Goal: Task Accomplishment & Management: Use online tool/utility

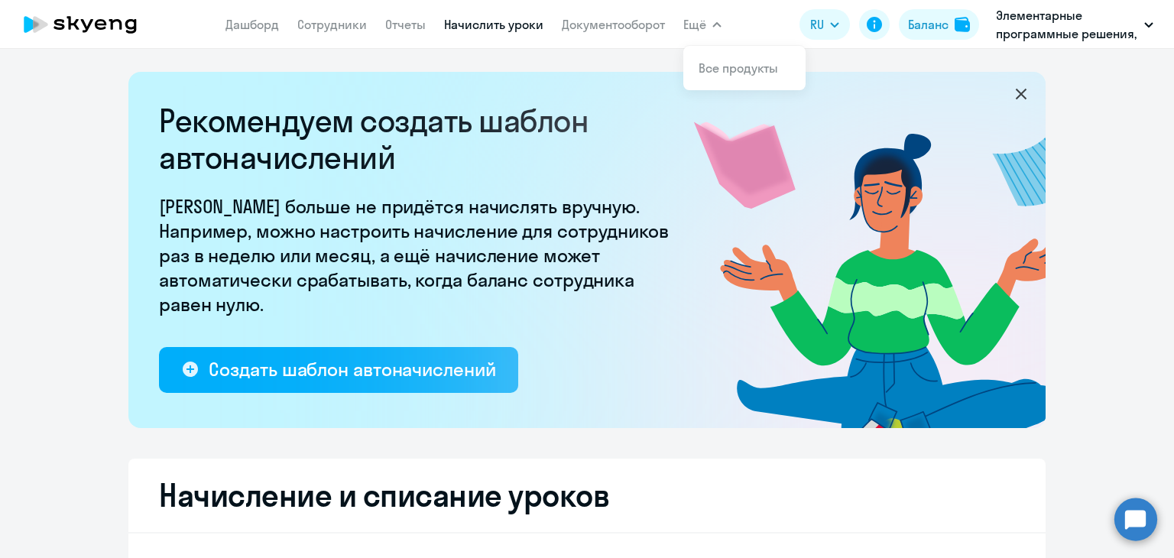
select select "10"
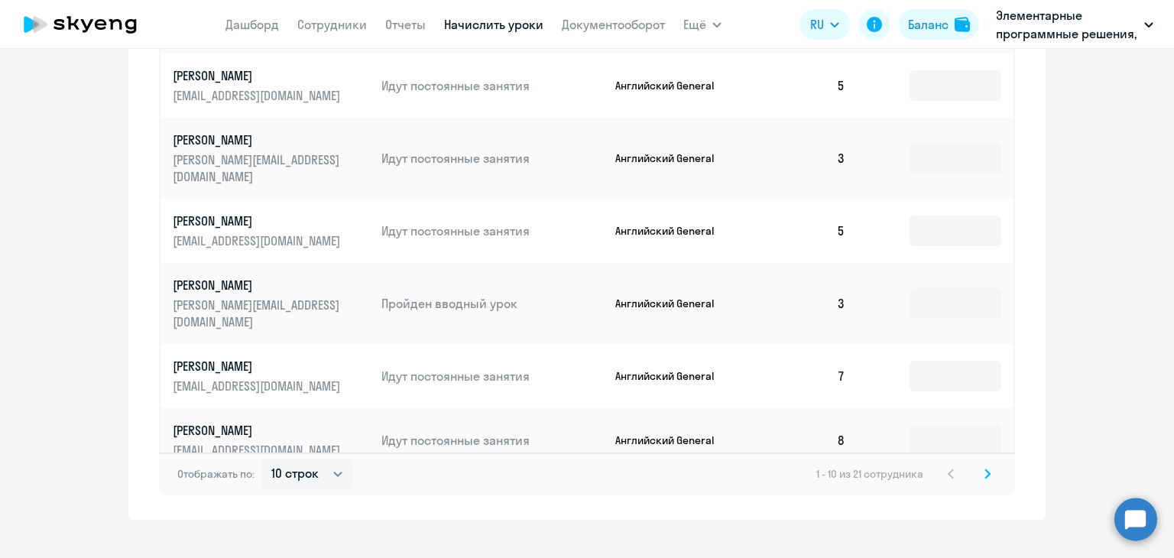
scroll to position [1020, 0]
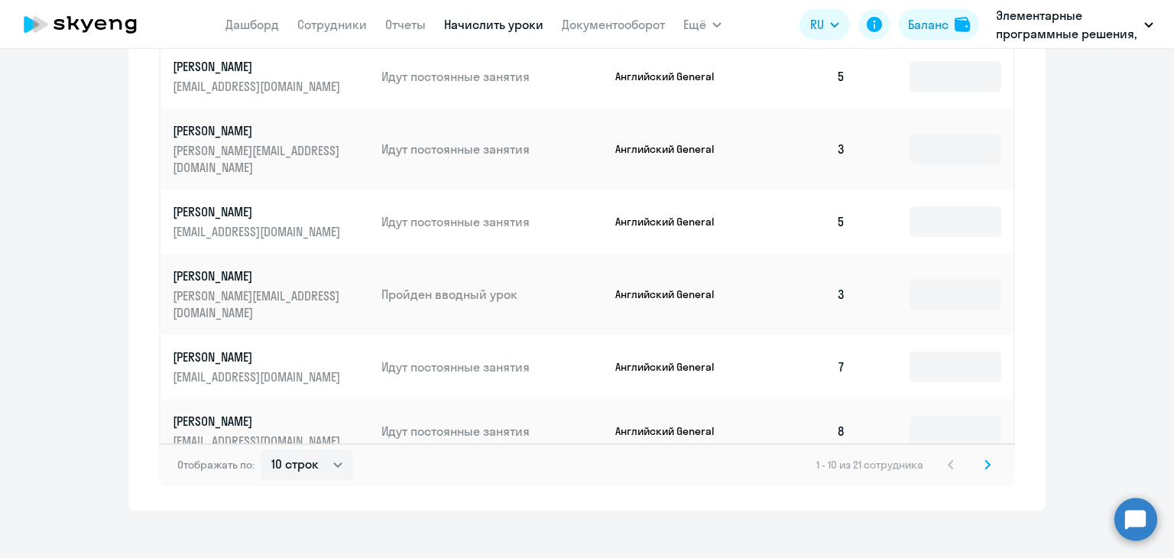
click at [985, 460] on icon at bounding box center [988, 465] width 6 height 11
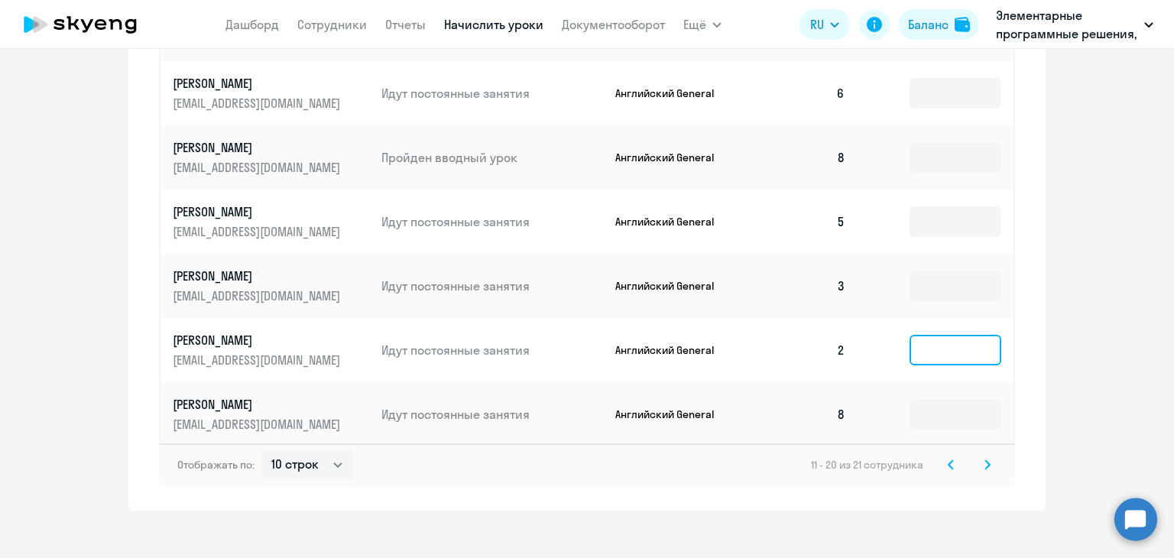
click at [910, 339] on input at bounding box center [956, 350] width 92 height 31
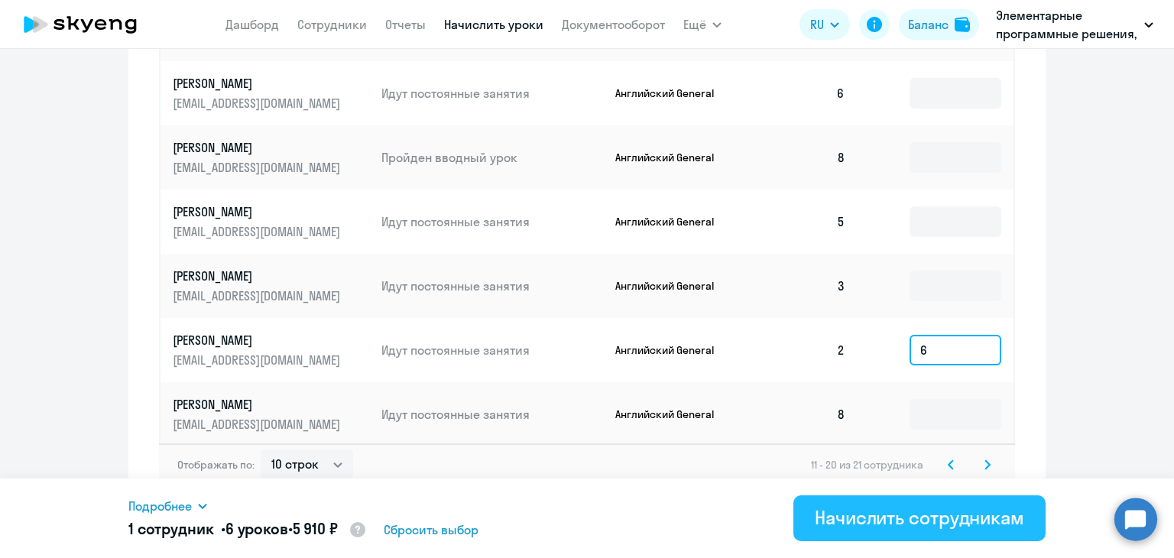
type input "6"
click at [843, 510] on div "Начислить сотрудникам" at bounding box center [919, 517] width 209 height 24
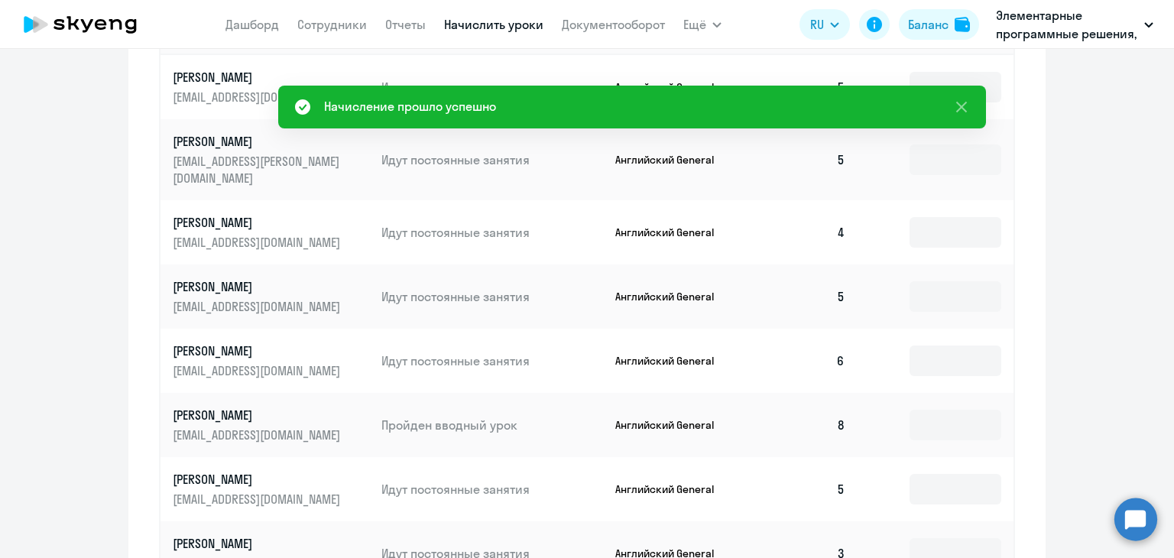
scroll to position [943, 0]
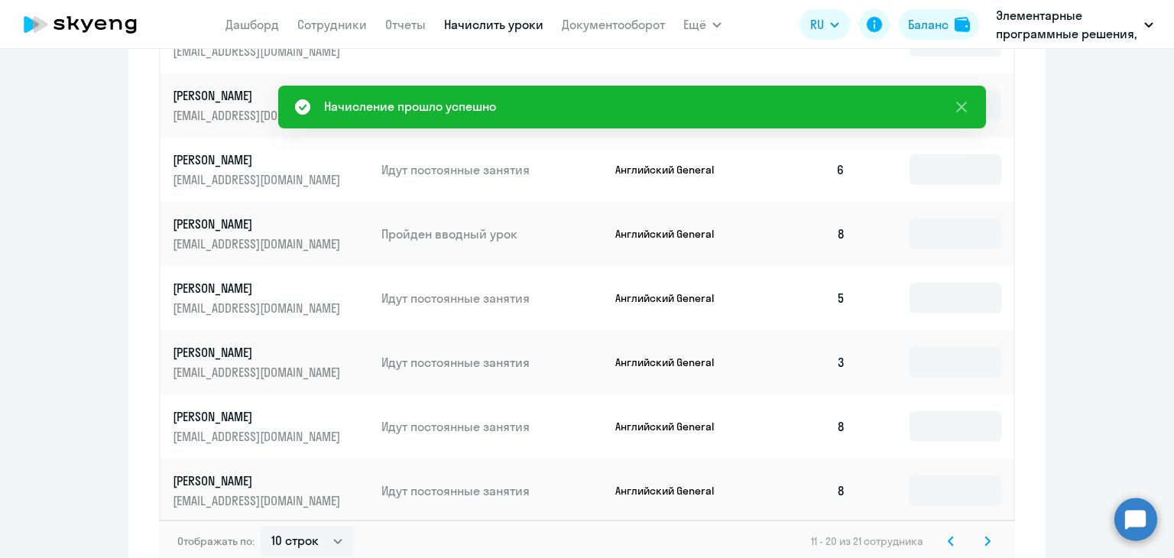
click at [986, 537] on icon at bounding box center [988, 541] width 5 height 8
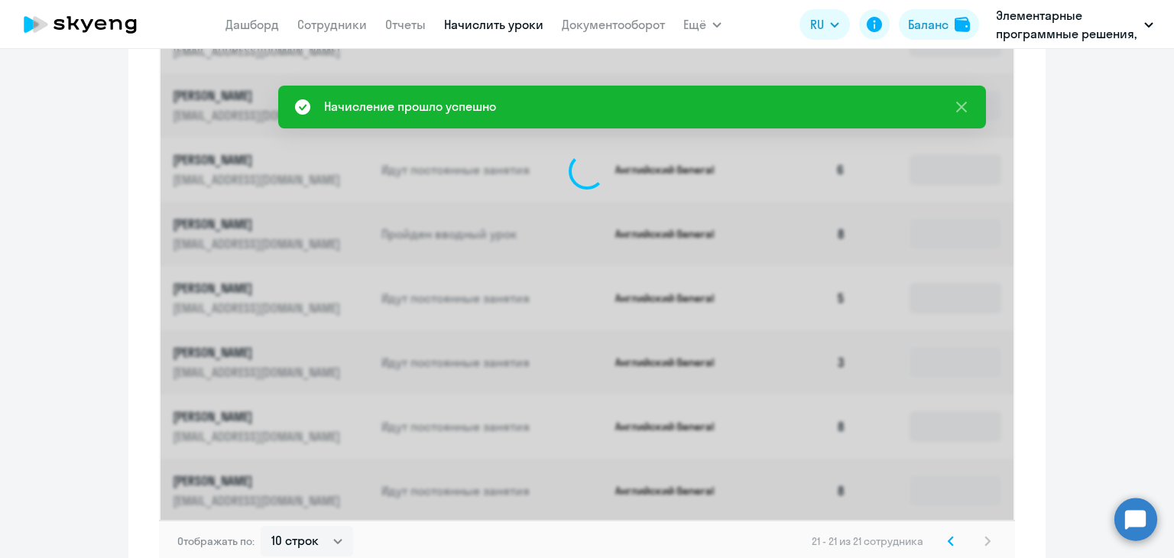
scroll to position [566, 0]
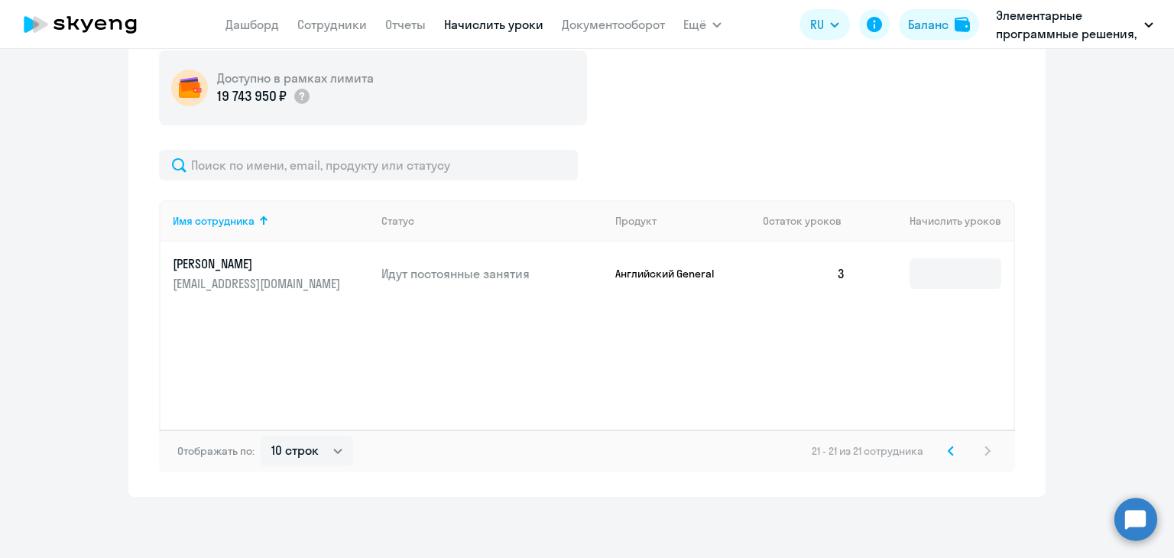
click at [948, 456] on icon at bounding box center [951, 451] width 6 height 11
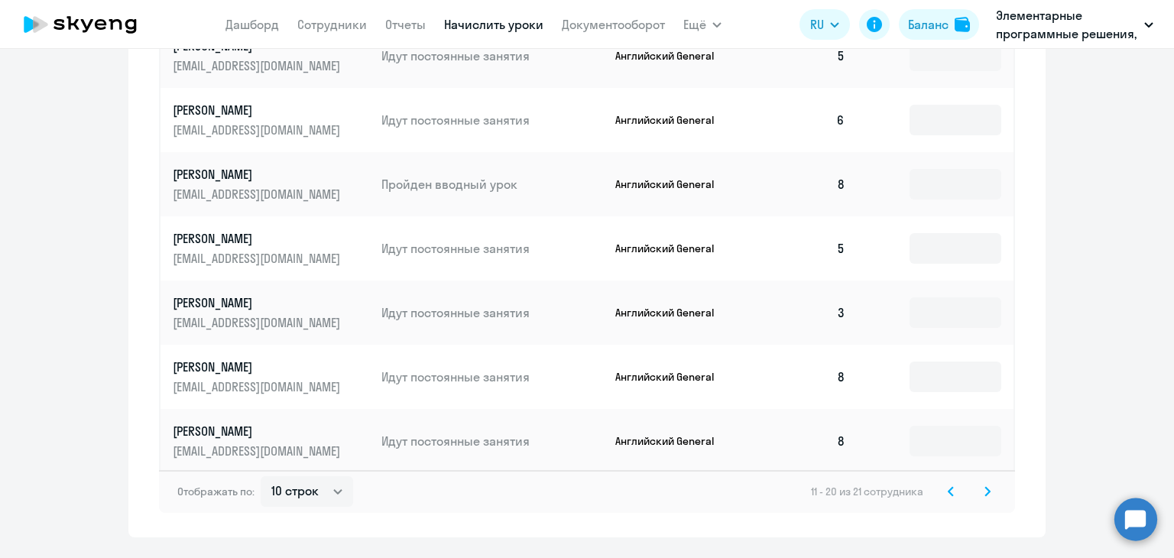
scroll to position [1020, 0]
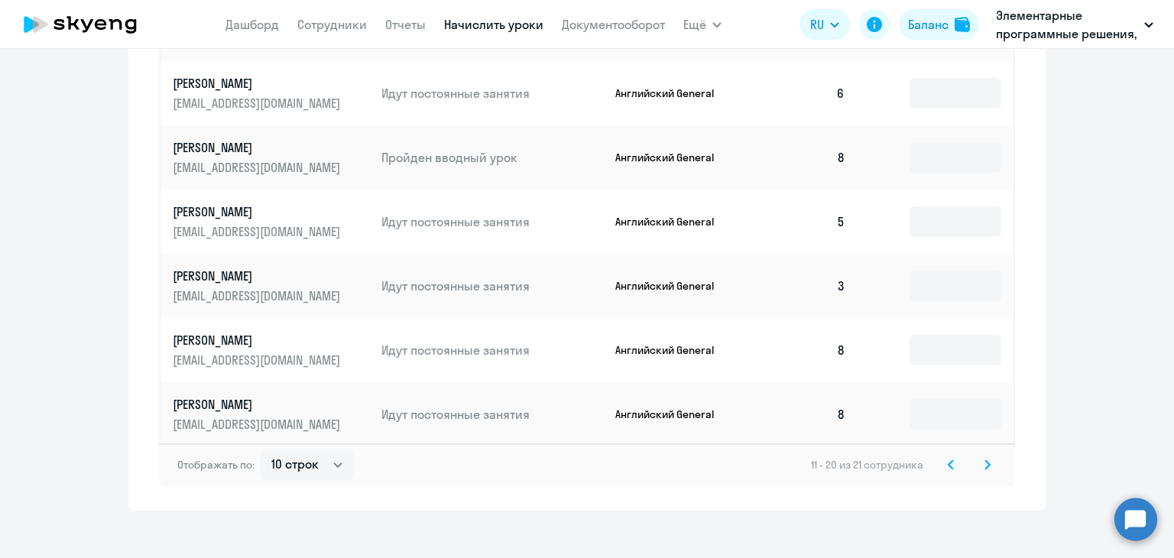
click at [948, 460] on icon at bounding box center [951, 465] width 6 height 11
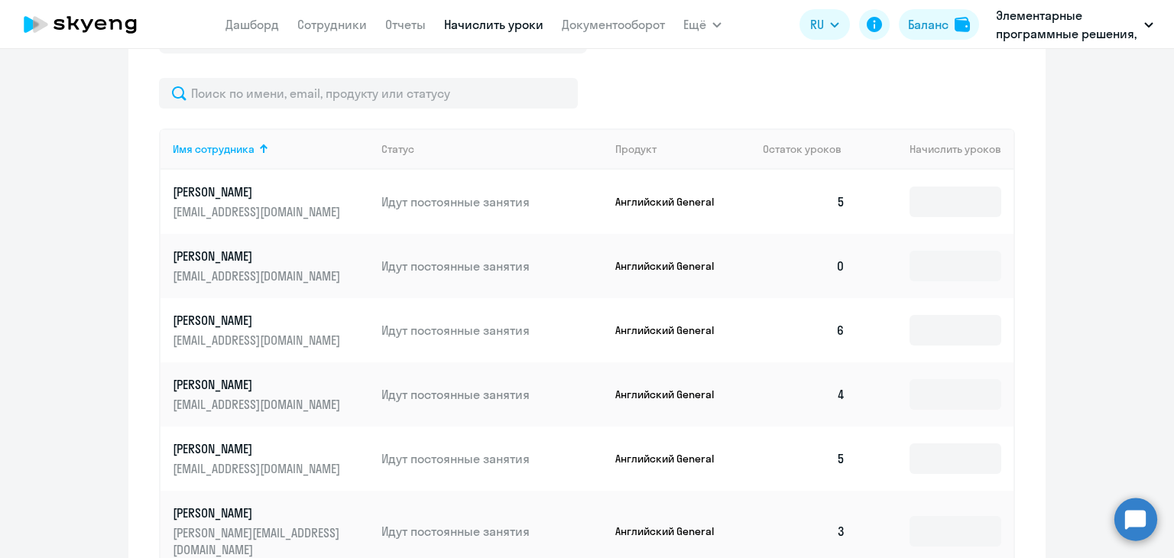
scroll to position [943, 0]
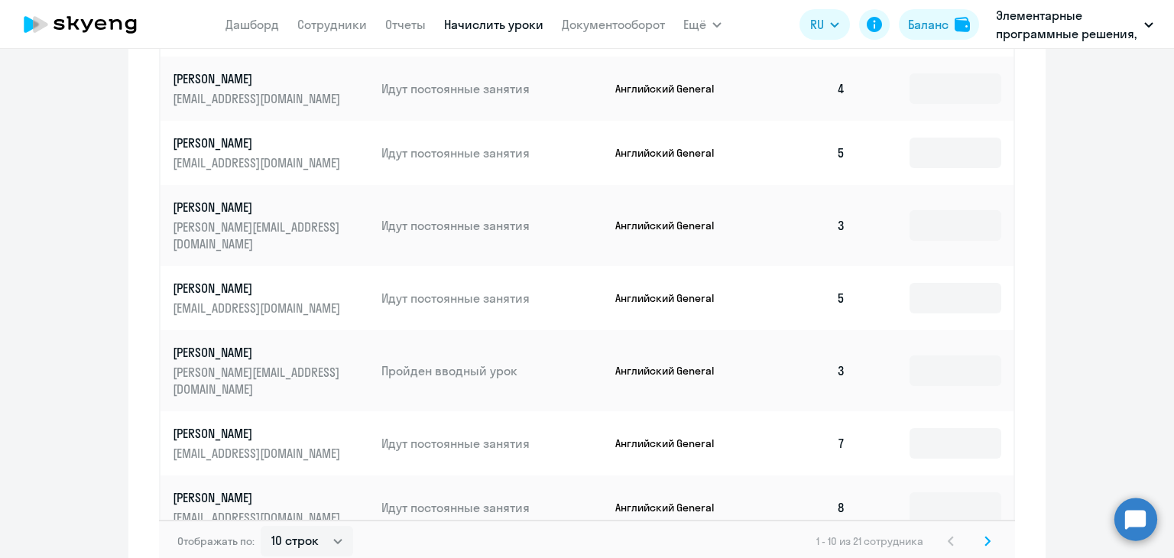
click at [989, 532] on svg-icon at bounding box center [988, 541] width 18 height 18
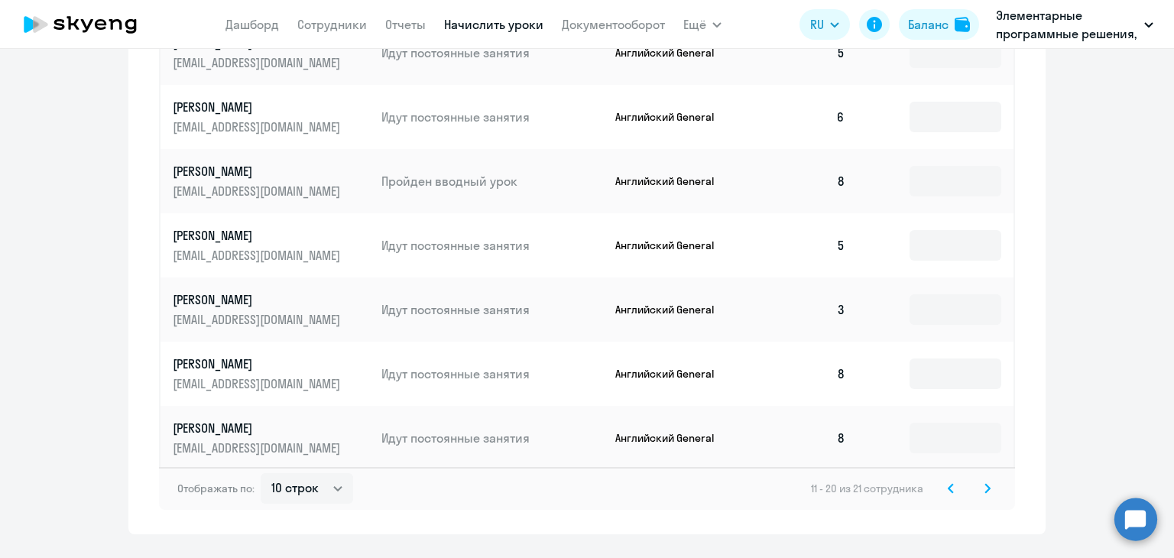
scroll to position [1020, 0]
